Goal: Information Seeking & Learning: Learn about a topic

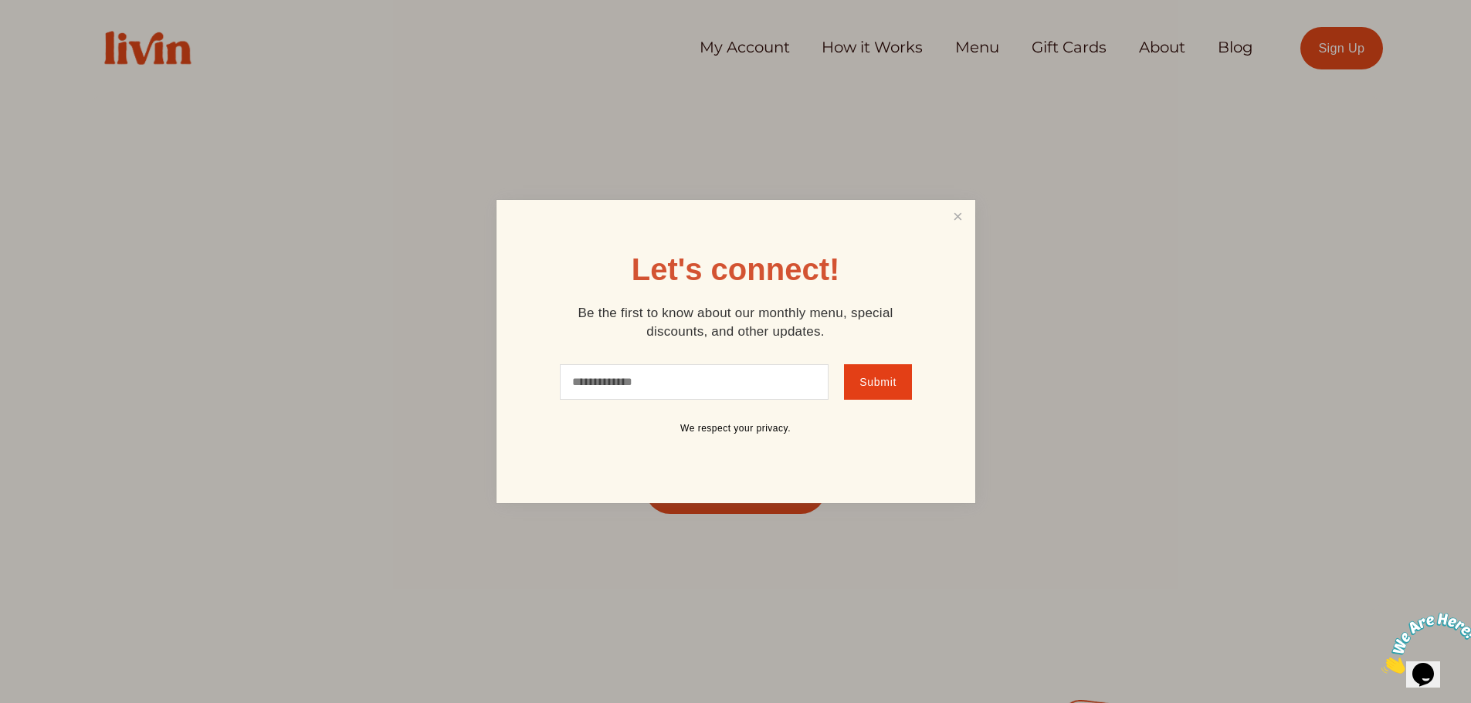
click at [823, 59] on div at bounding box center [735, 351] width 1471 height 703
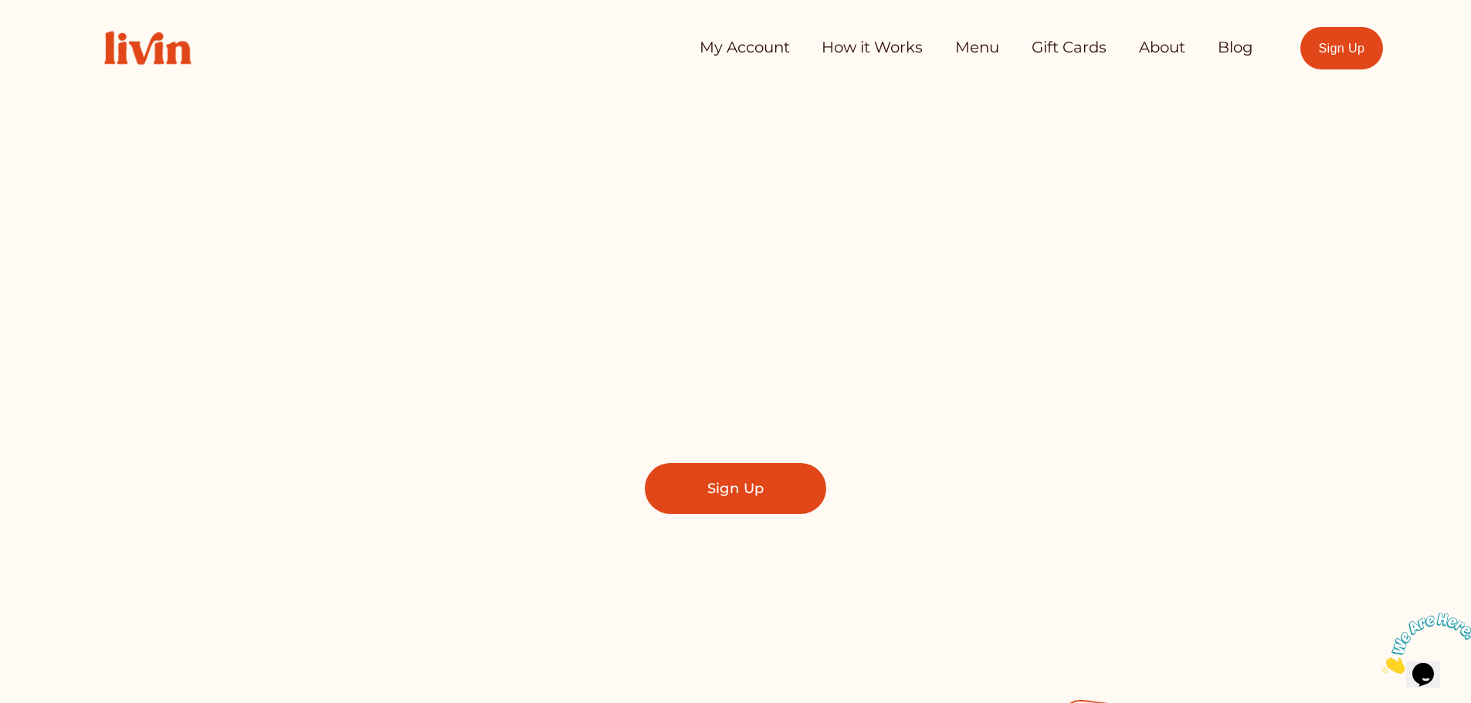
click at [881, 45] on link "How it Works" at bounding box center [872, 47] width 101 height 31
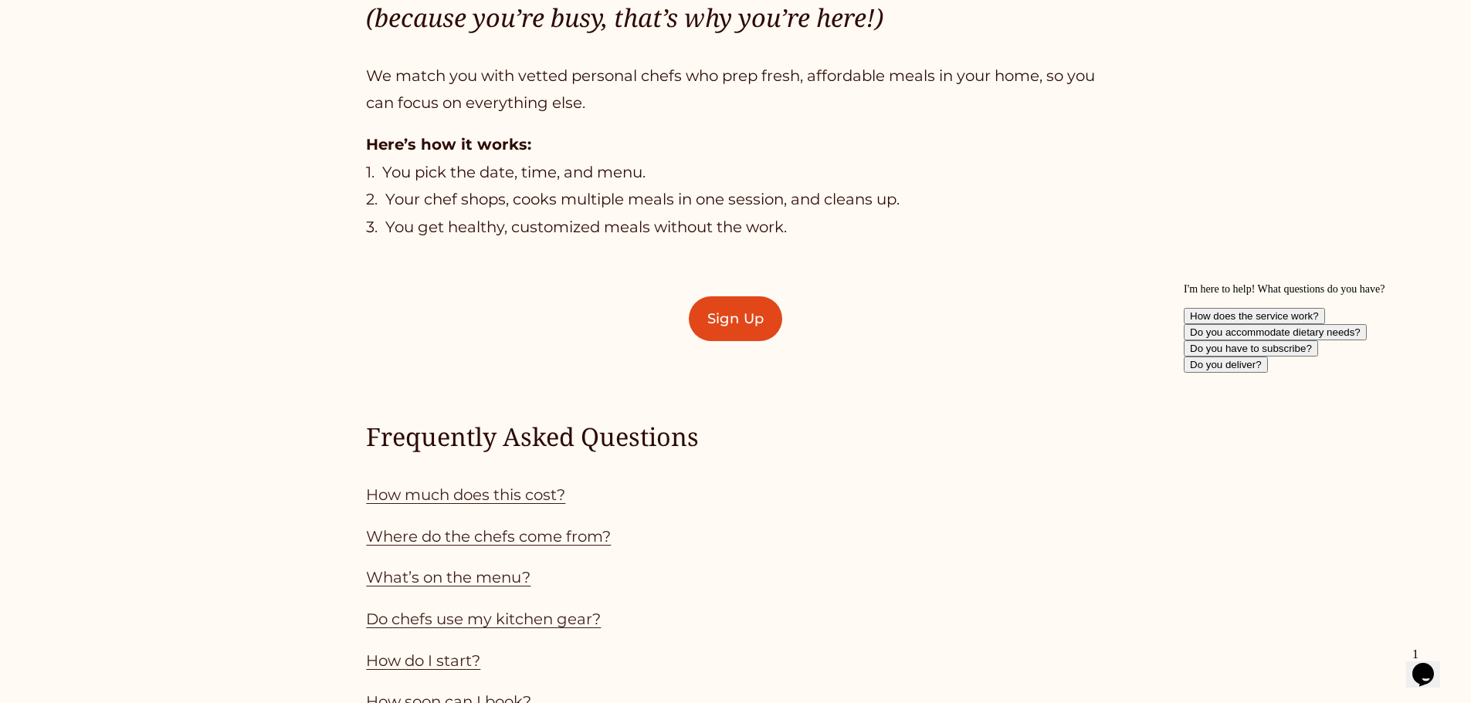
scroll to position [1235, 0]
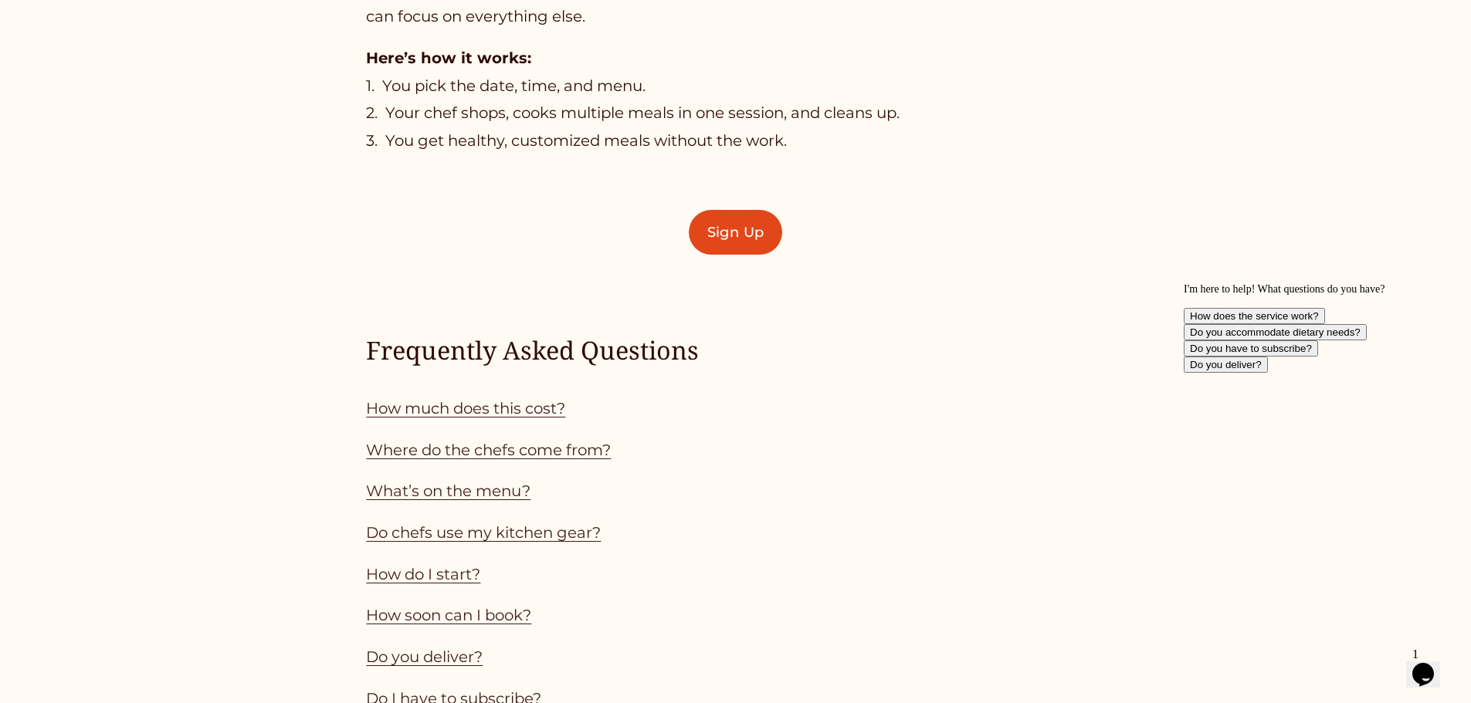
click at [529, 403] on link "How much does this cost?" at bounding box center [465, 408] width 199 height 19
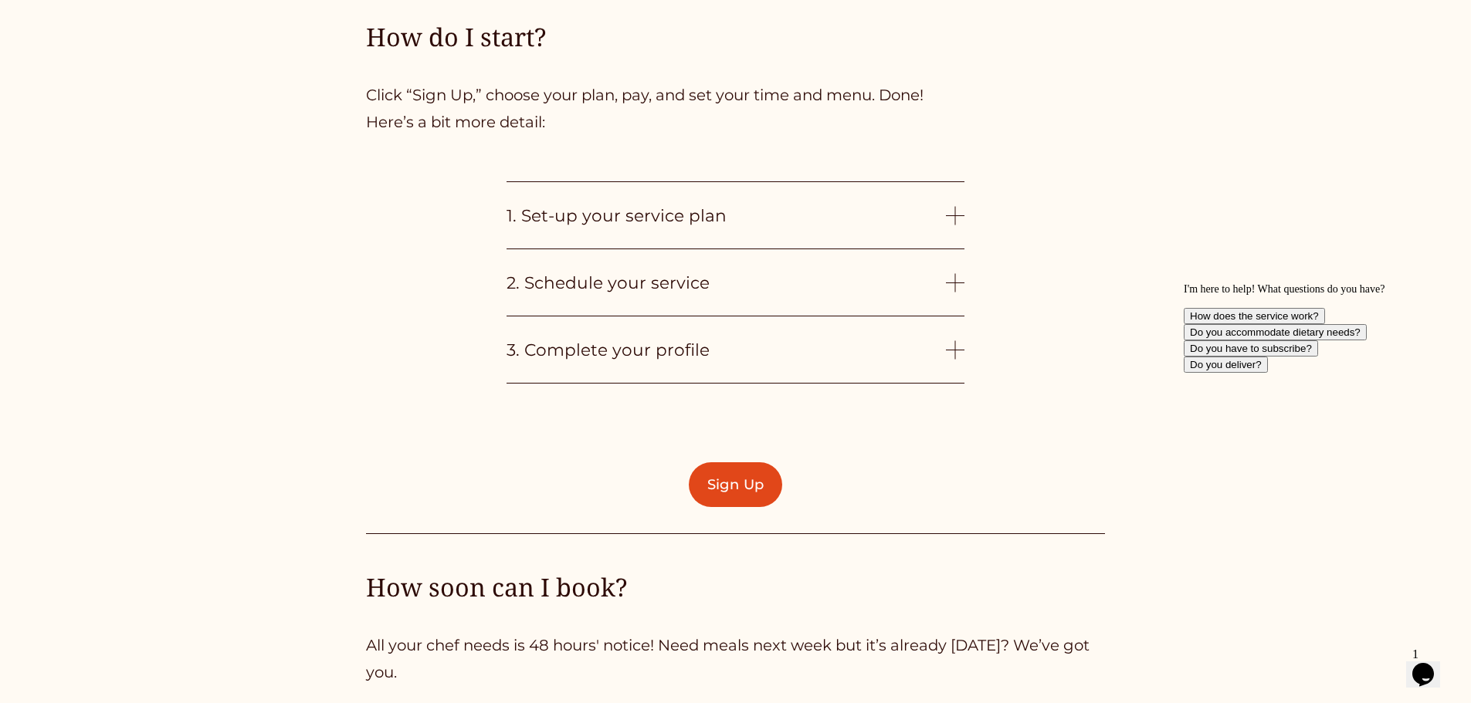
scroll to position [3909, 0]
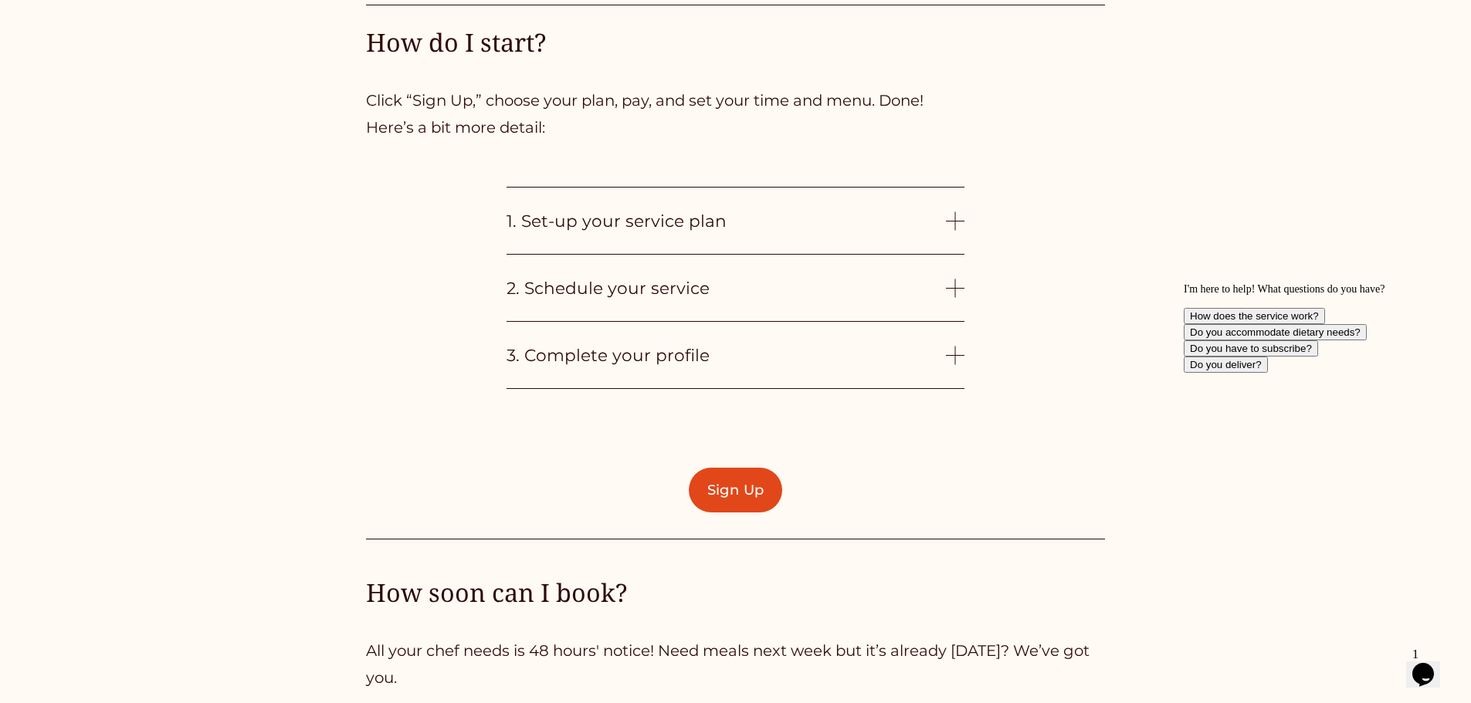
click at [955, 225] on div at bounding box center [955, 221] width 1 height 19
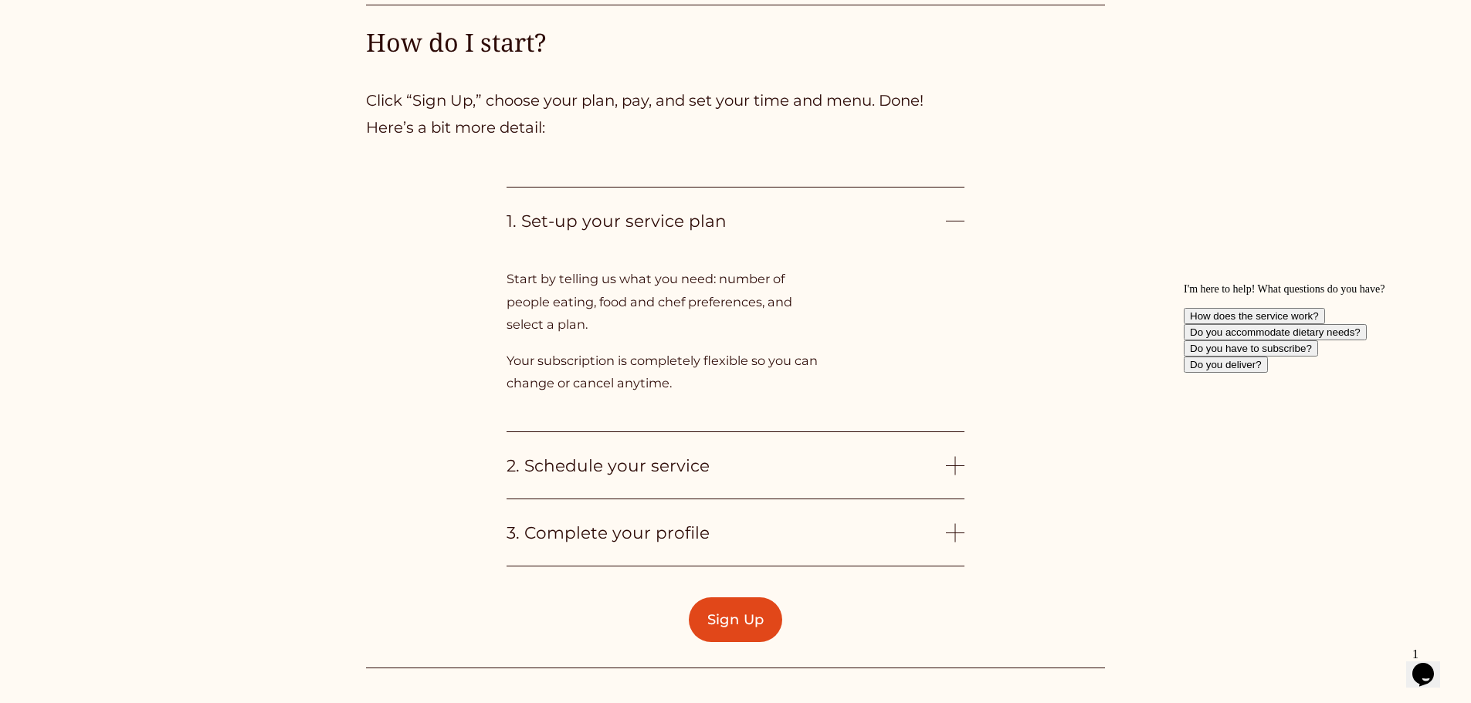
click at [958, 465] on div at bounding box center [955, 465] width 19 height 19
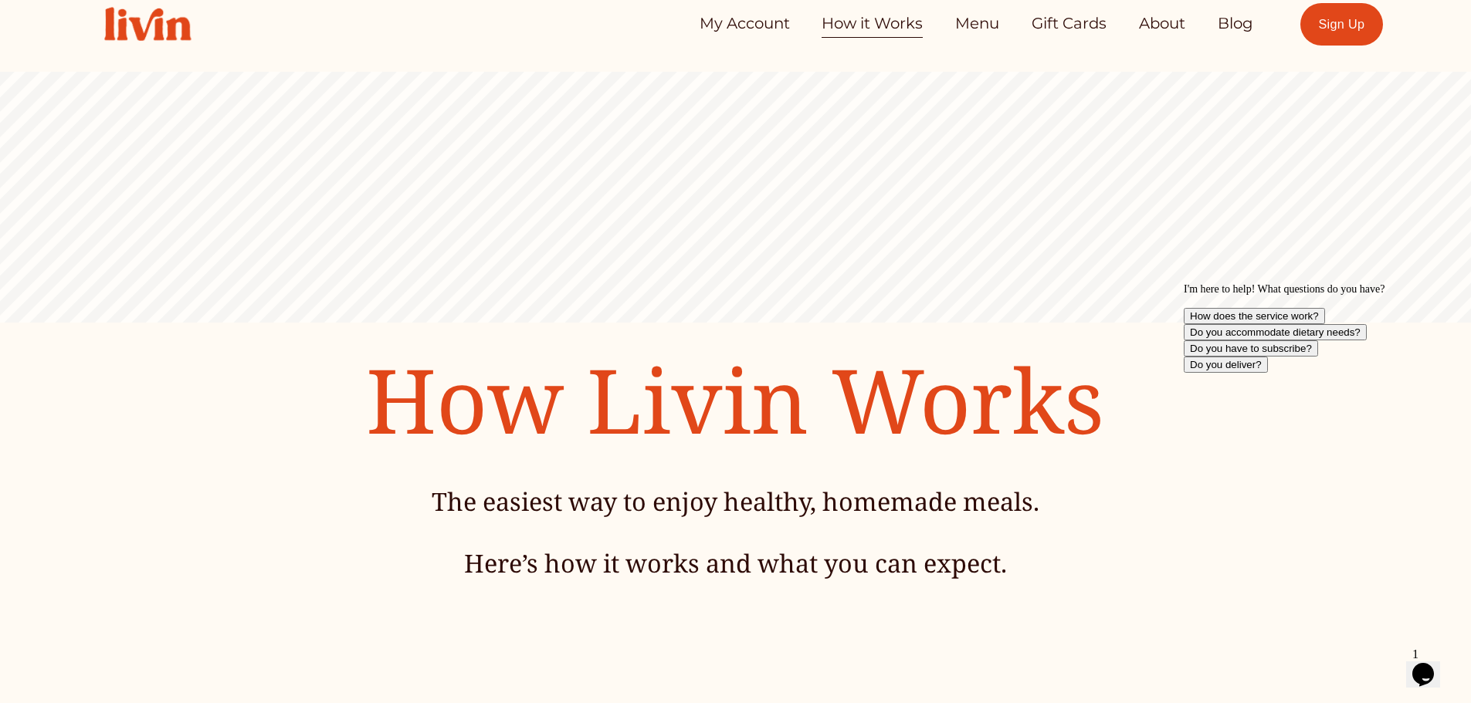
scroll to position [0, 0]
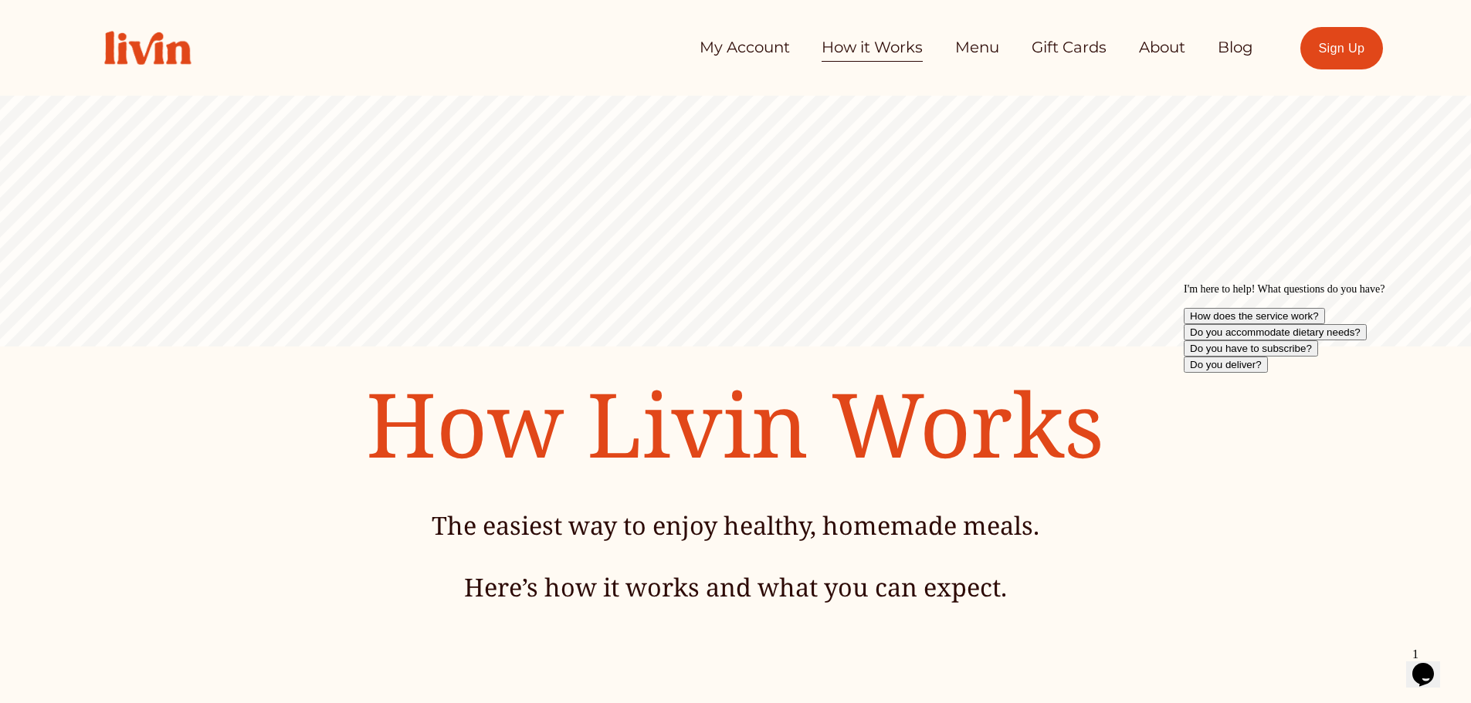
click at [965, 44] on link "Menu" at bounding box center [977, 47] width 44 height 31
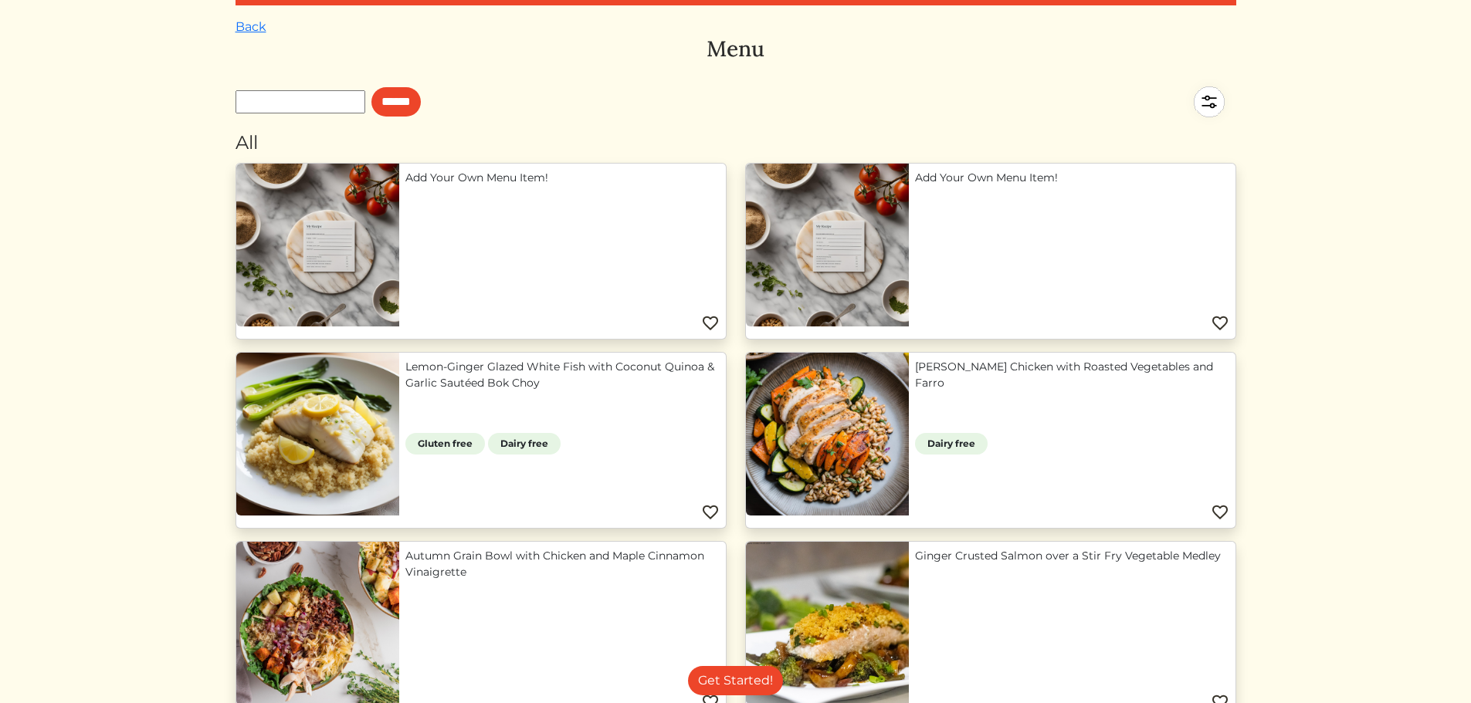
scroll to position [154, 0]
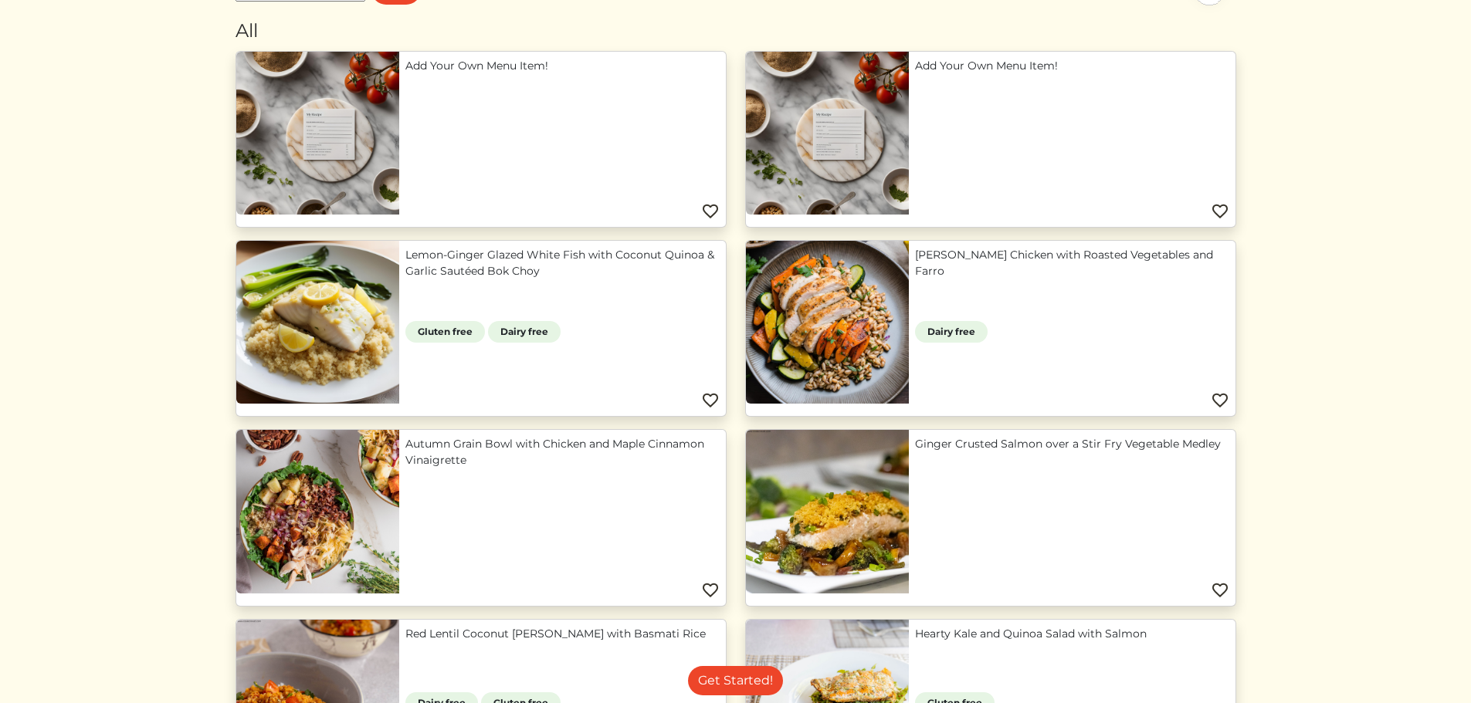
drag, startPoint x: 1289, startPoint y: 266, endPoint x: 1327, endPoint y: 84, distance: 185.5
click at [1327, 84] on html "See Menu Log In Book a Chef Become a Chef Browse Menu Back Menu ****** All Add …" at bounding box center [735, 197] width 1471 height 703
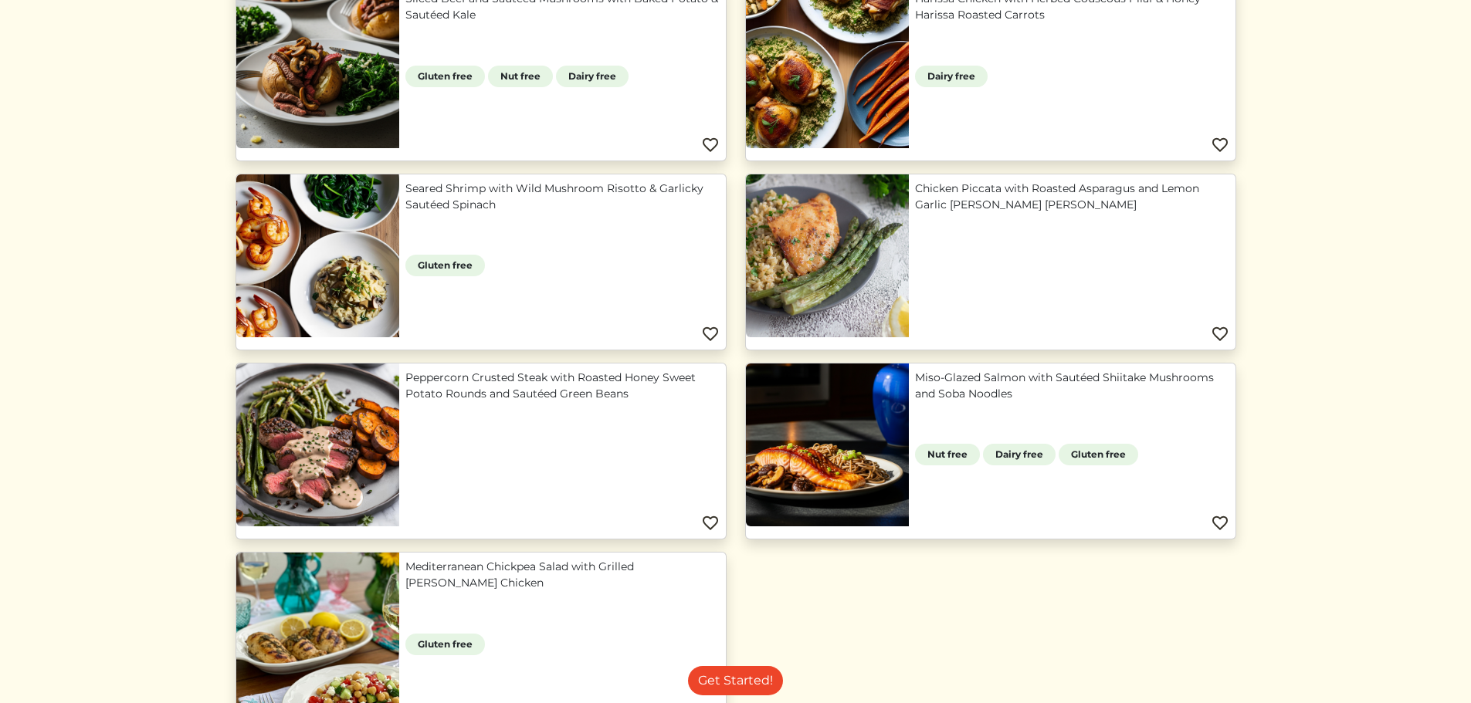
scroll to position [1400, 0]
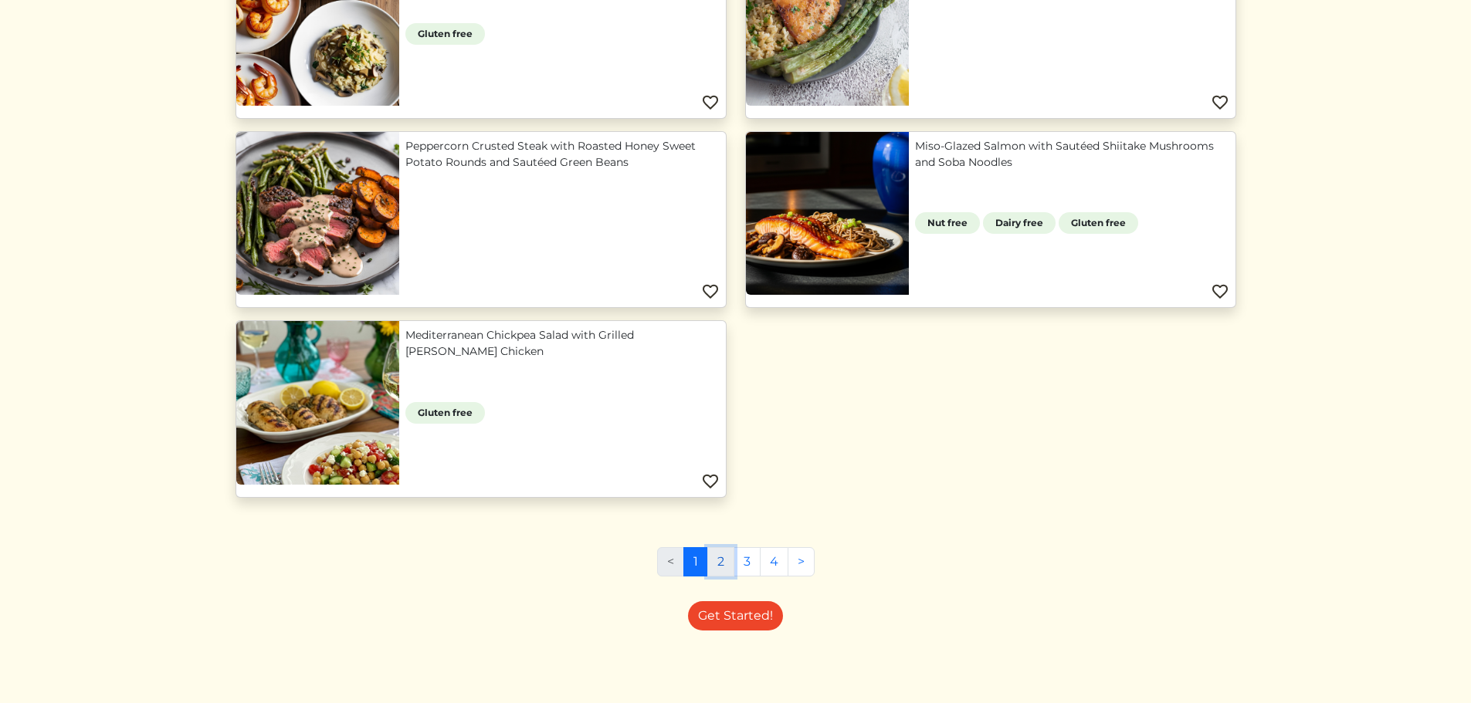
click at [719, 562] on link "2" at bounding box center [720, 561] width 27 height 29
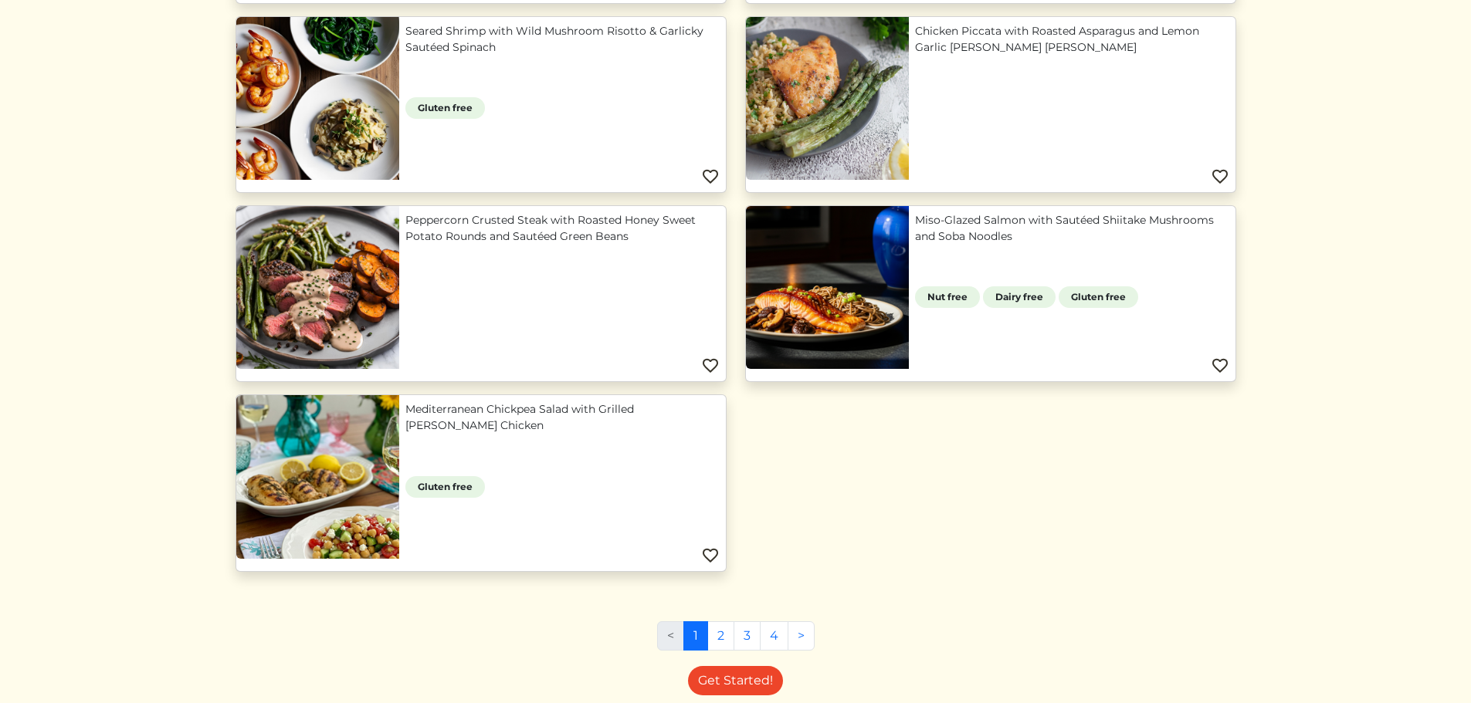
scroll to position [1364, 0]
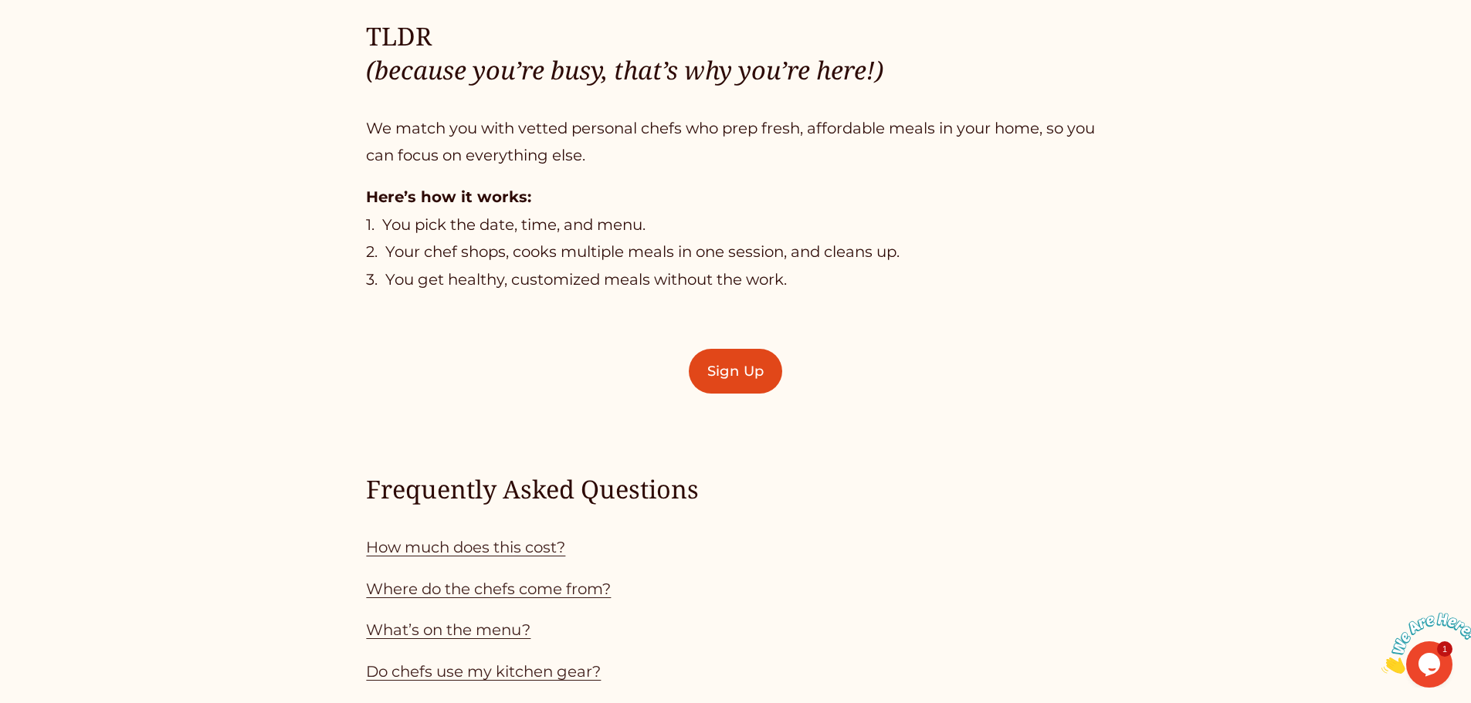
scroll to position [1390, 0]
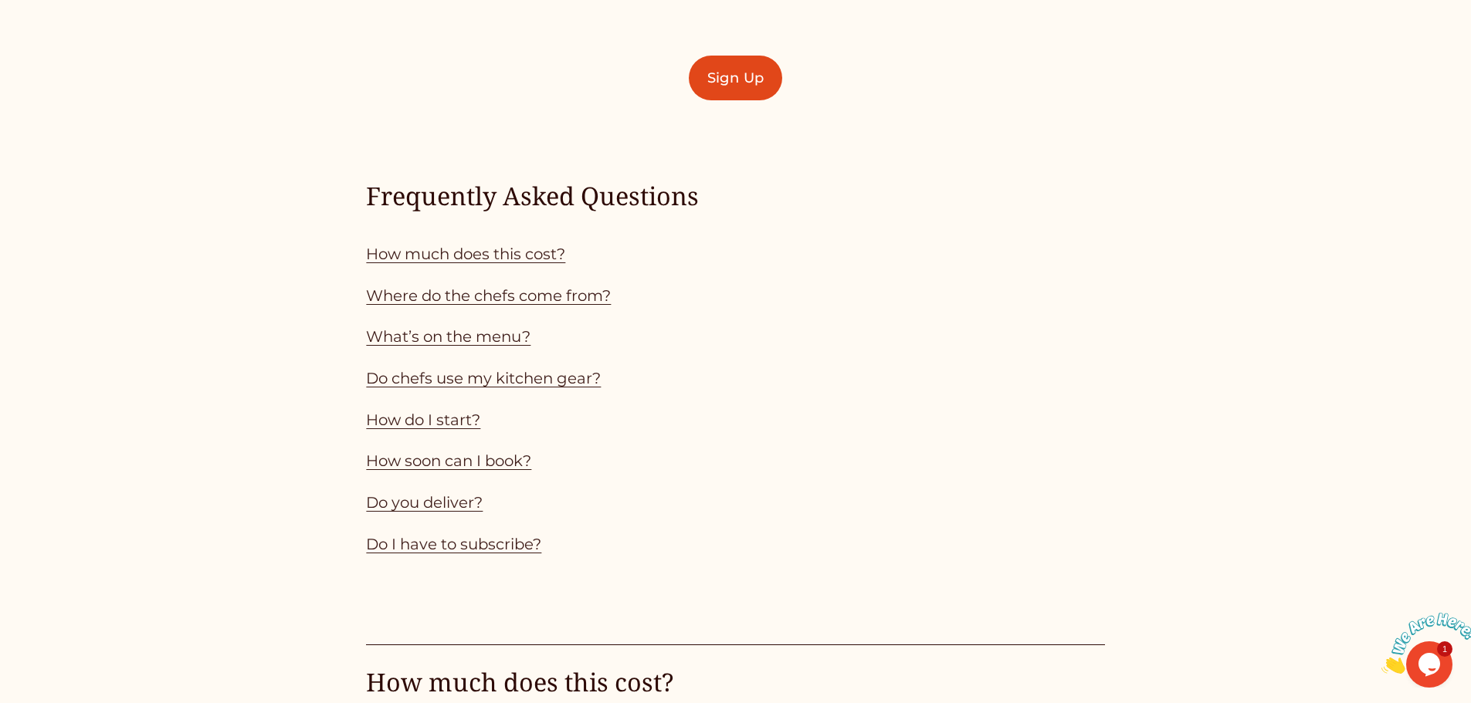
click at [517, 258] on link "How much does this cost?" at bounding box center [465, 254] width 199 height 19
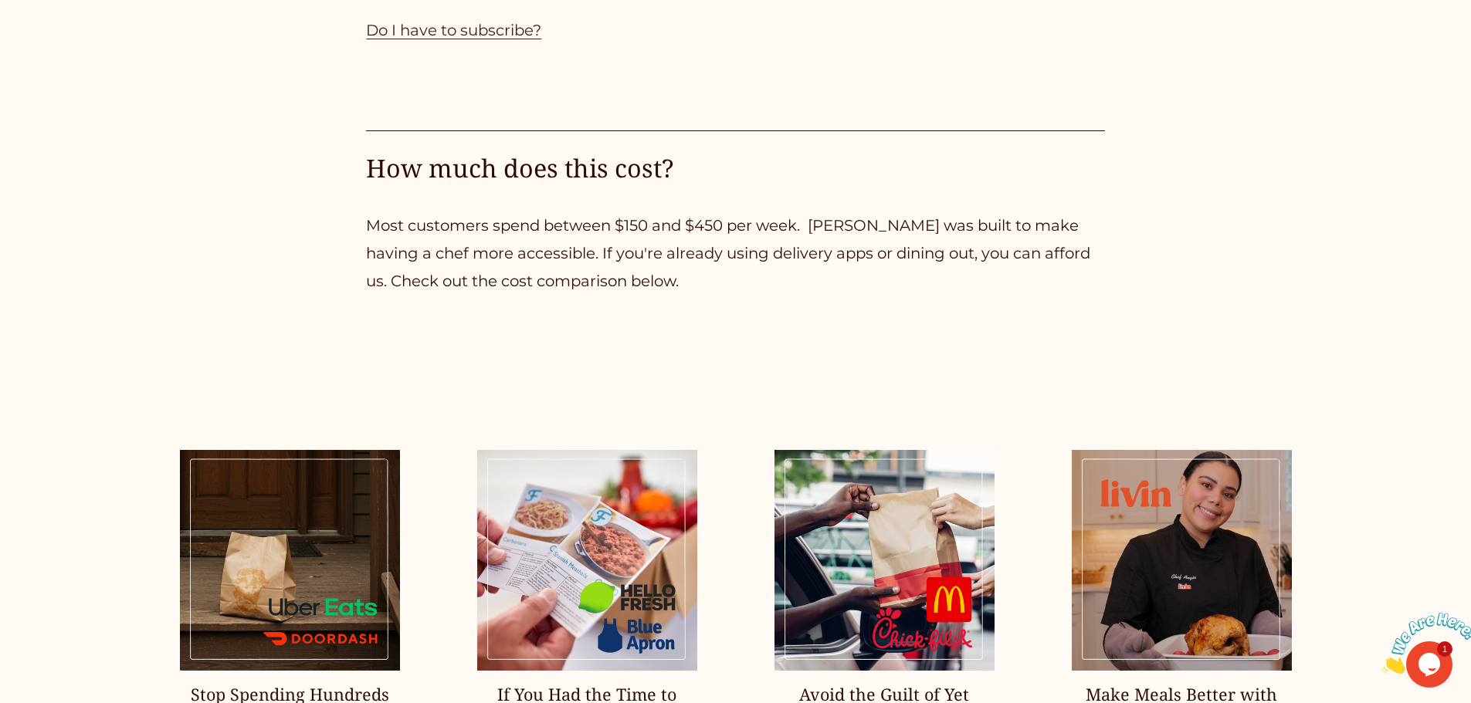
scroll to position [1670, 0]
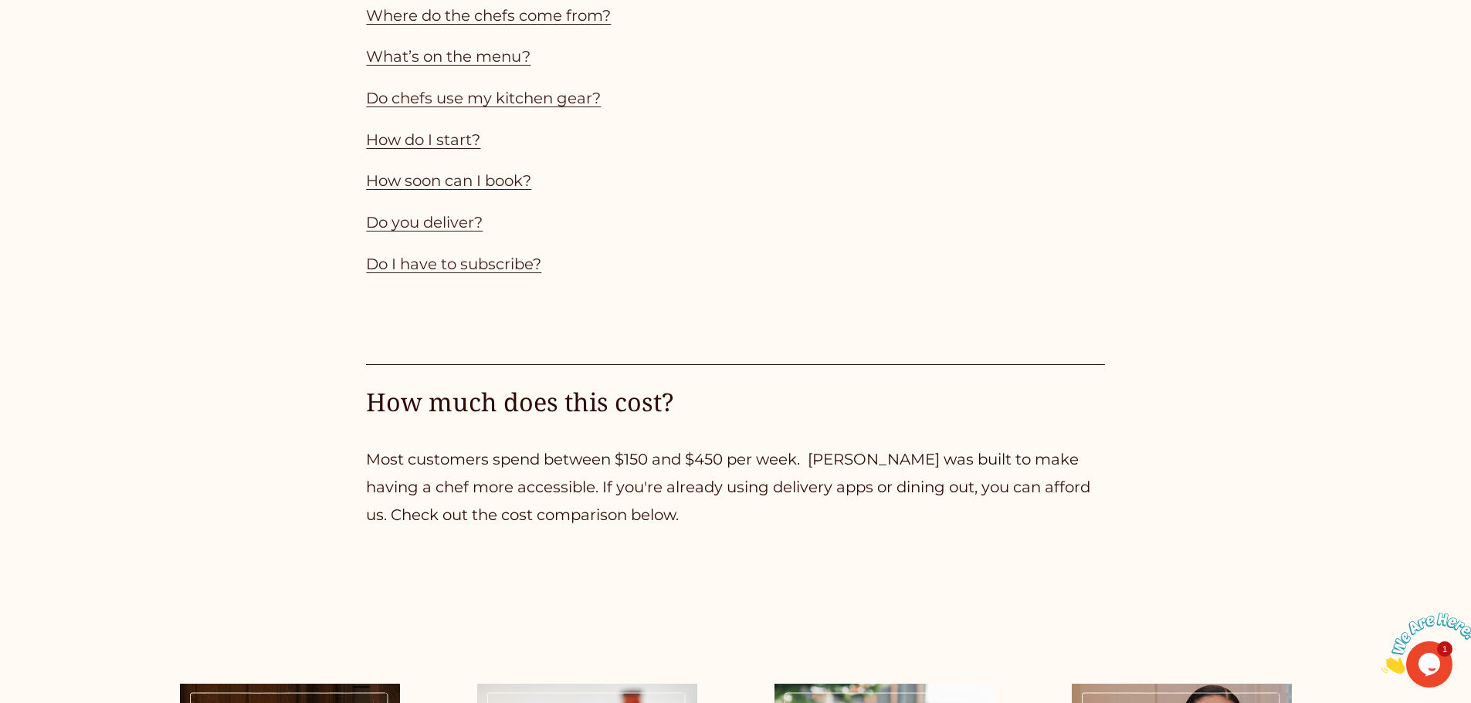
click at [505, 273] on link "Do I have to subscribe?" at bounding box center [453, 264] width 175 height 19
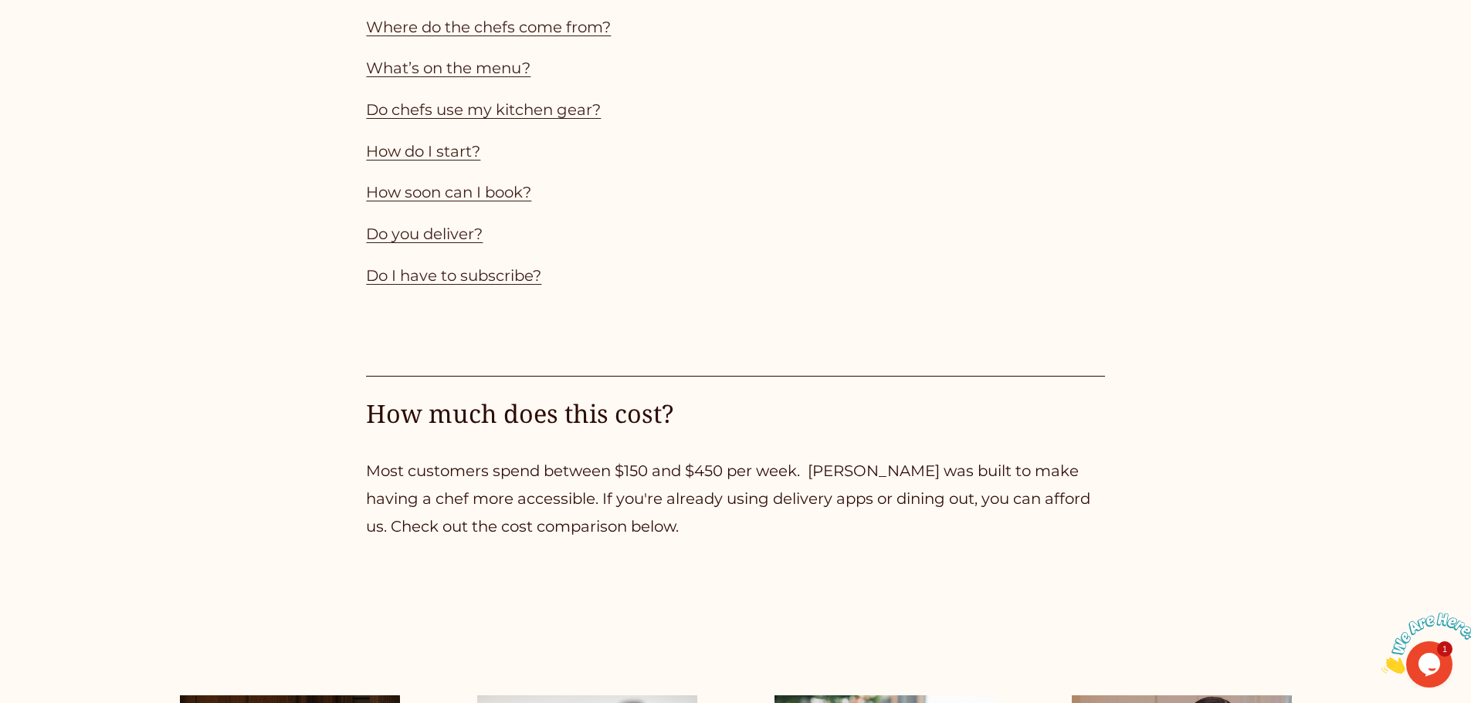
scroll to position [1621, 0]
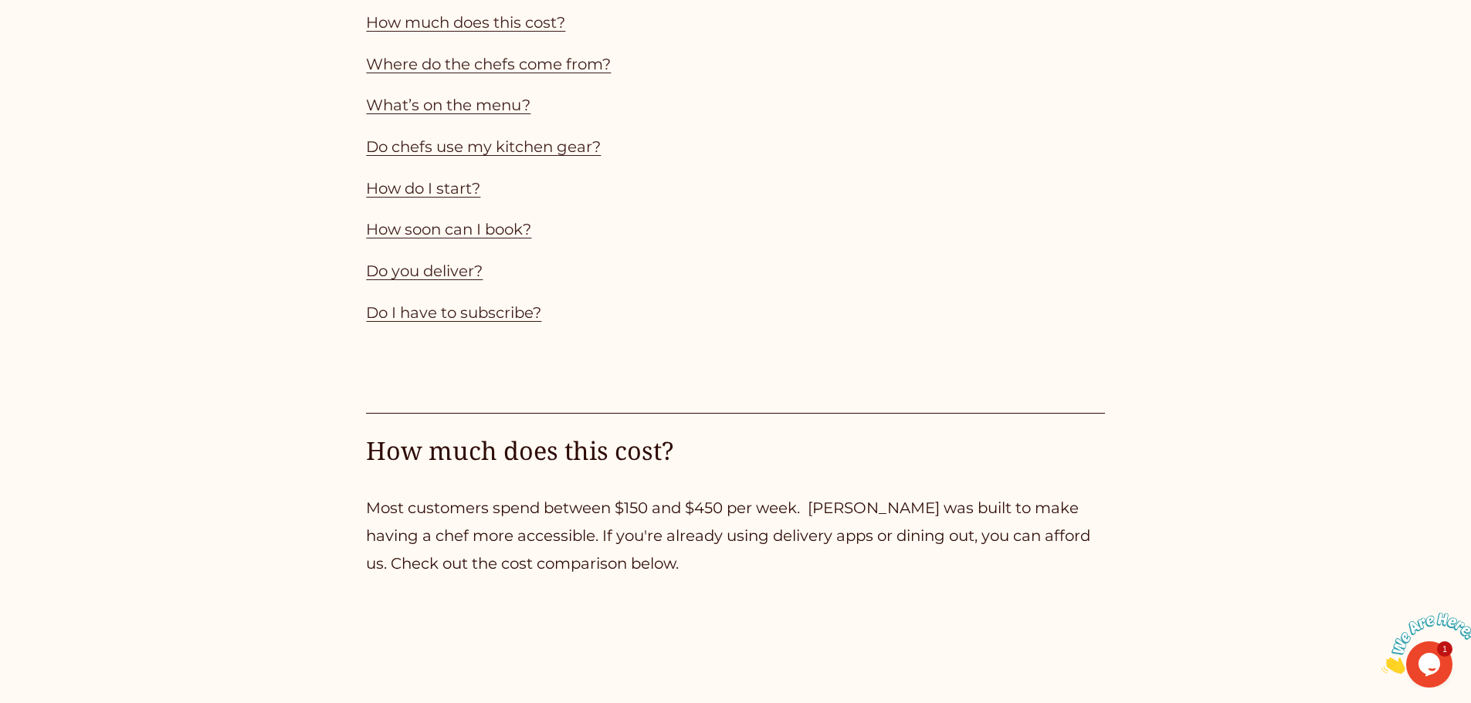
click at [516, 152] on link "Do chefs use my kitchen gear?" at bounding box center [483, 146] width 235 height 19
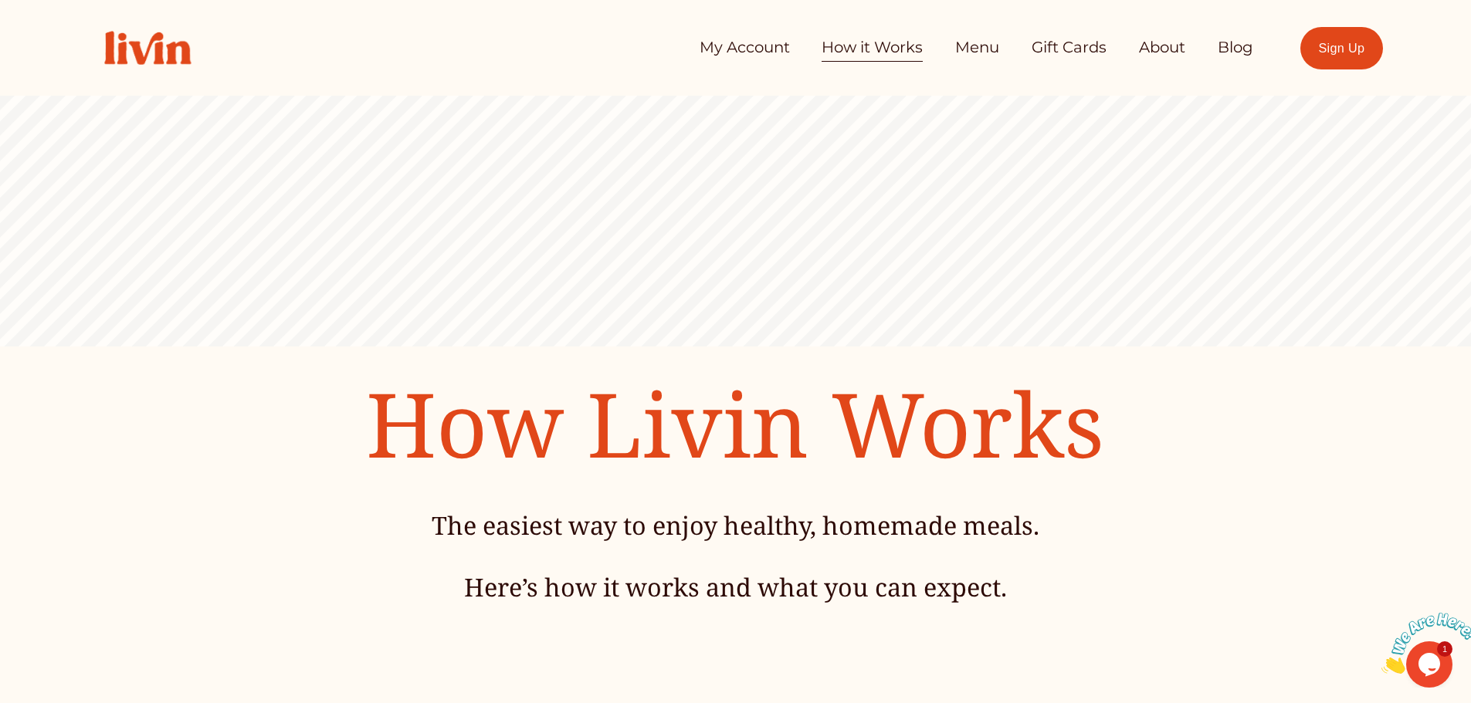
click at [975, 58] on link "Menu" at bounding box center [977, 47] width 44 height 31
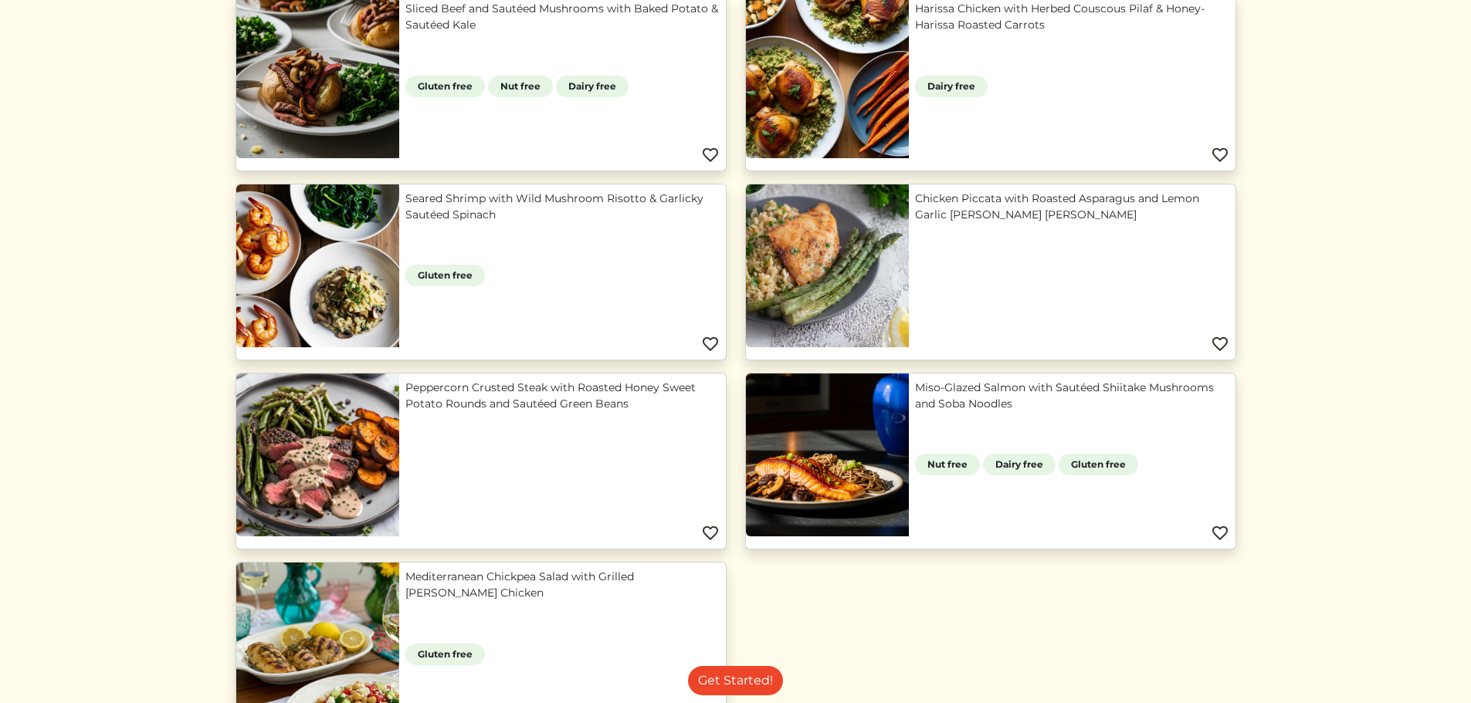
scroll to position [695, 0]
